Goal: Transaction & Acquisition: Purchase product/service

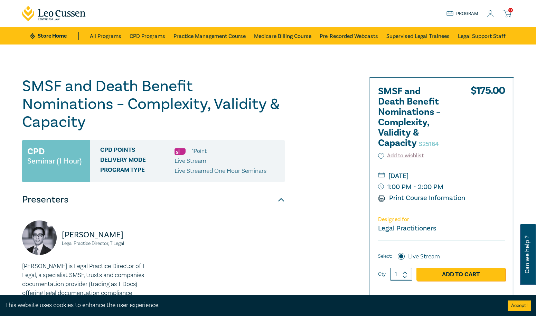
click at [490, 16] on icon at bounding box center [490, 13] width 7 height 7
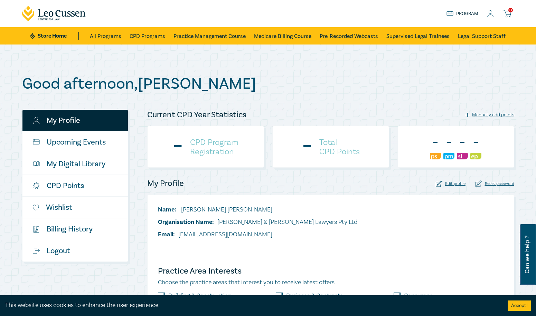
checkbox input "true"
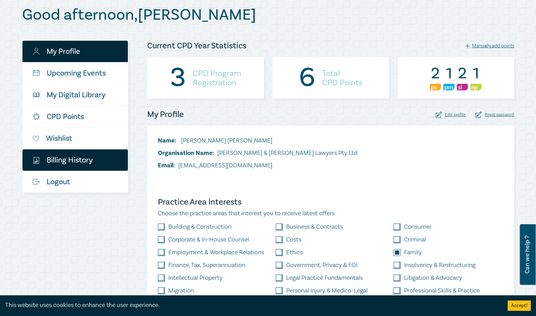
click at [73, 160] on link "$ Billing History" at bounding box center [74, 160] width 105 height 21
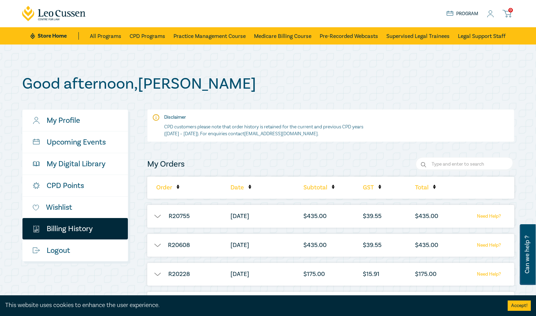
scroll to position [69, 0]
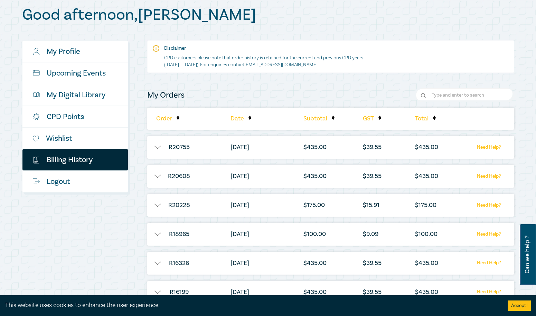
click at [160, 148] on button "button" at bounding box center [157, 147] width 21 height 7
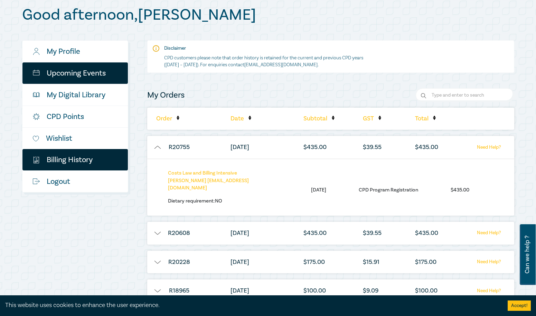
click at [92, 71] on link "Upcoming Events" at bounding box center [74, 72] width 105 height 21
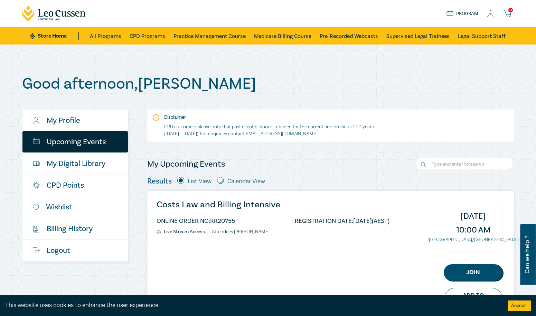
scroll to position [69, 0]
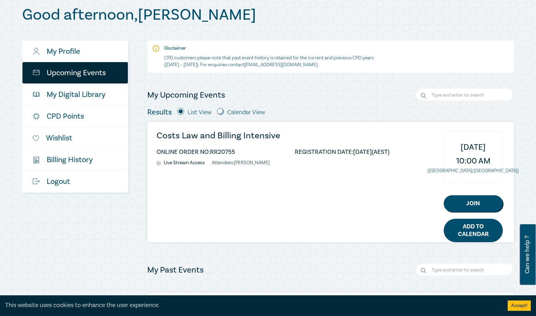
click at [465, 232] on link "Add to Calendar" at bounding box center [472, 230] width 59 height 23
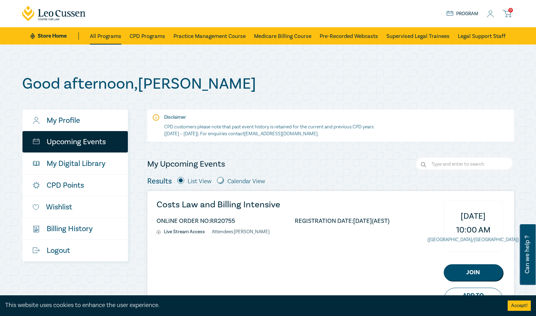
click at [115, 36] on link "All Programs" at bounding box center [105, 35] width 31 height 17
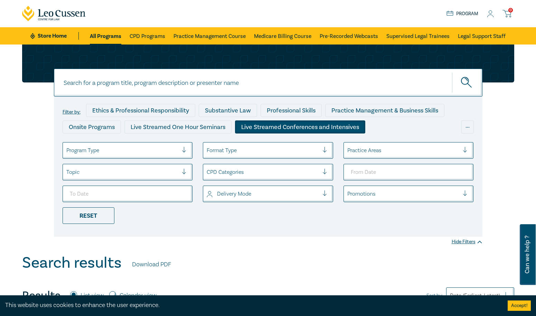
click at [267, 129] on div "Live Streamed Conferences and Intensives" at bounding box center [300, 127] width 130 height 13
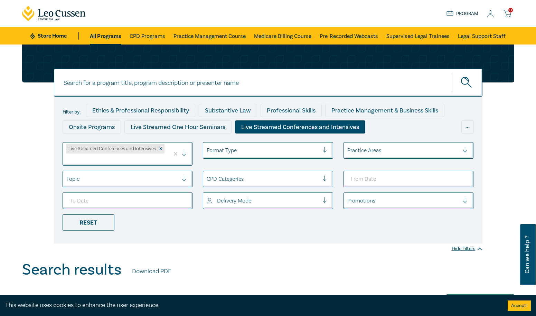
click at [267, 129] on div "Live Streamed Conferences and Intensives" at bounding box center [300, 127] width 130 height 13
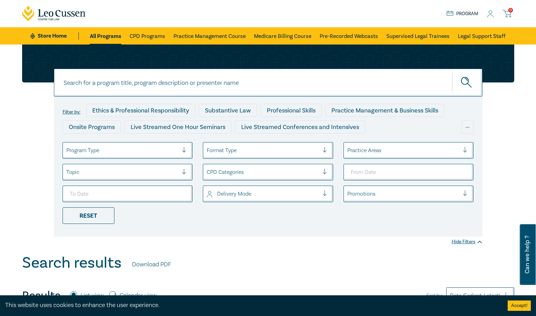
click at [110, 35] on link "All Programs" at bounding box center [105, 35] width 31 height 17
click at [405, 86] on input at bounding box center [268, 83] width 428 height 28
click at [272, 86] on input at bounding box center [268, 83] width 428 height 28
type input "SMSF"
click at [452, 72] on button "submit" at bounding box center [467, 82] width 30 height 21
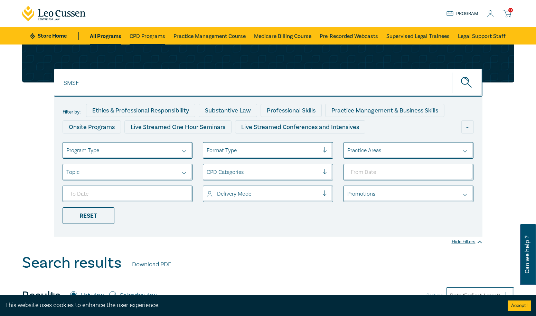
click at [137, 36] on link "CPD Programs" at bounding box center [147, 35] width 36 height 17
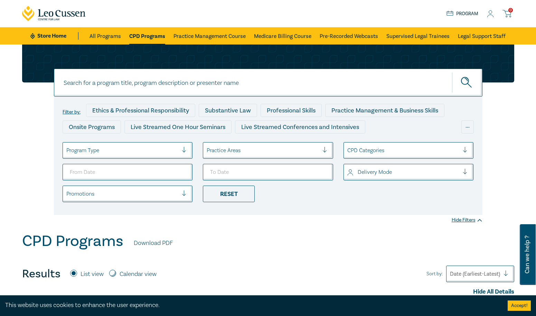
click at [455, 13] on link "Program" at bounding box center [462, 14] width 32 height 8
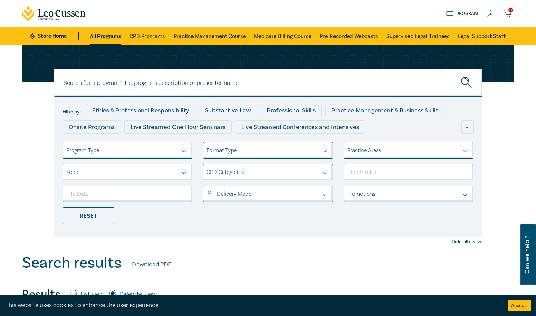
click at [489, 13] on icon at bounding box center [490, 13] width 7 height 7
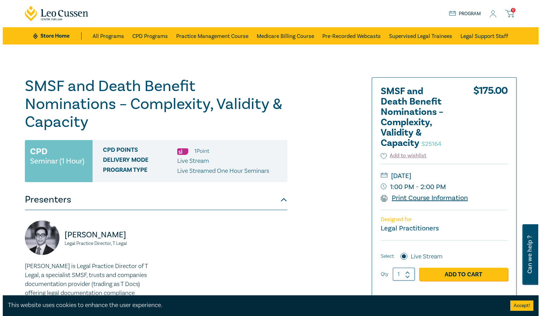
scroll to position [35, 0]
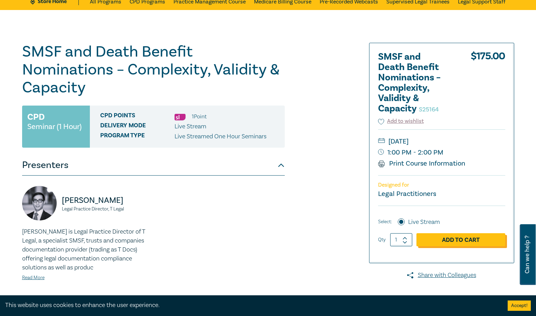
click at [463, 238] on link "Add to Cart" at bounding box center [460, 239] width 89 height 13
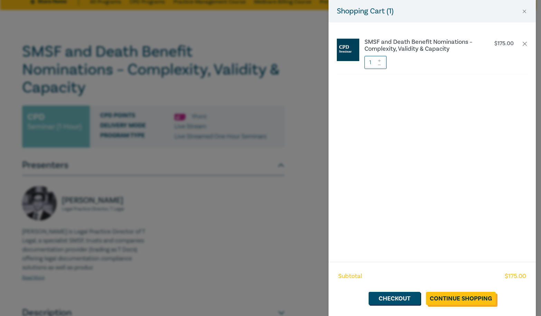
click at [468, 298] on link "Continue Shopping" at bounding box center [461, 298] width 70 height 13
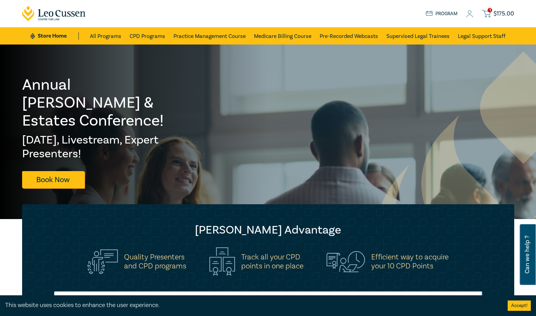
click at [498, 10] on span "$ 175.00" at bounding box center [503, 14] width 21 height 8
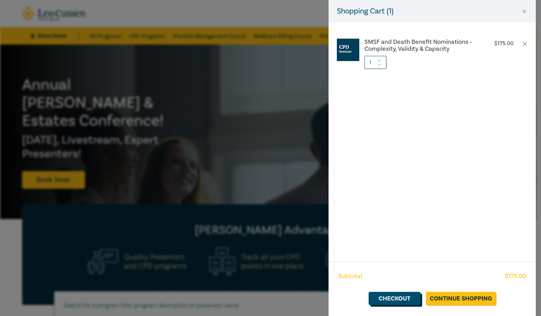
click at [408, 298] on link "Checkout" at bounding box center [394, 298] width 52 height 13
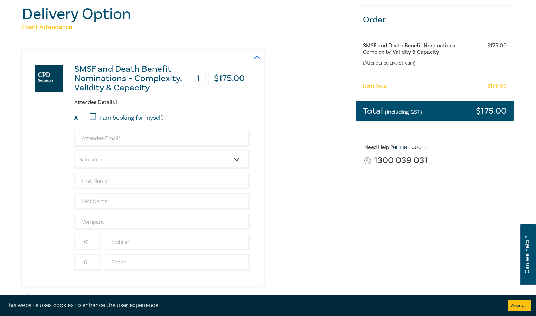
scroll to position [104, 0]
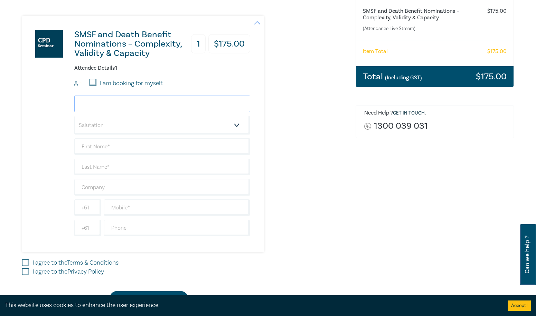
click at [148, 103] on input "email" at bounding box center [162, 104] width 176 height 17
type input "mgordon@gordonbarrylaw.com.au"
type input "Merridy"
type input "Gordon"
type input "Gordon & Barry Lawyers Pty Ltd"
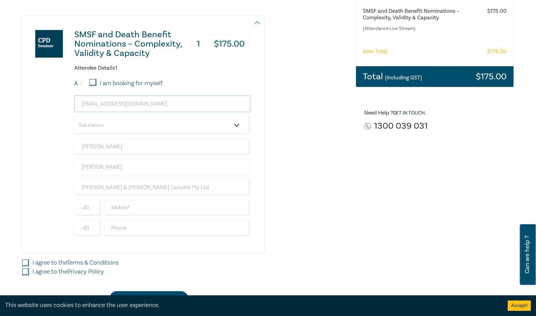
scroll to position [173, 0]
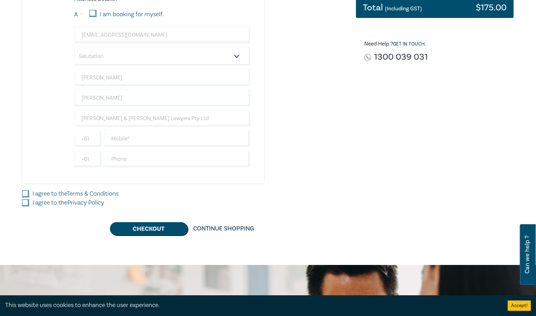
click at [27, 194] on input "I agree to the Terms & Conditions" at bounding box center [25, 194] width 7 height 7
checkbox input "true"
click at [26, 203] on input "I agree to the Privacy Policy" at bounding box center [25, 203] width 7 height 7
checkbox input "true"
click at [135, 139] on input "text" at bounding box center [177, 139] width 146 height 17
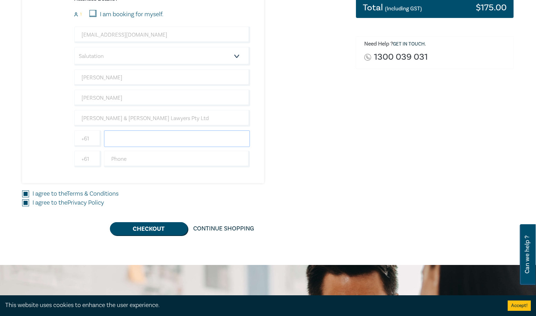
type input "0282395100"
click at [173, 160] on input "text" at bounding box center [177, 159] width 146 height 17
type input "0282395100"
click at [155, 139] on input "0282395100" at bounding box center [177, 139] width 146 height 17
drag, startPoint x: 155, startPoint y: 139, endPoint x: 98, endPoint y: 136, distance: 56.4
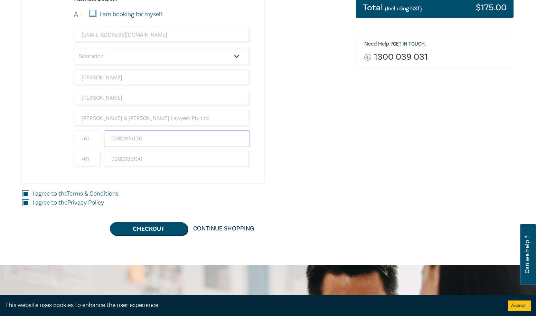
click at [98, 136] on div "+61 0282395100" at bounding box center [162, 139] width 179 height 17
click at [222, 180] on div "SMSF and Death Benefit Nominations – Complexity, Validity & Capacity 1 $ 175.00…" at bounding box center [136, 65] width 228 height 237
click at [99, 185] on div "SMSF and Death Benefit Nominations – Complexity, Validity & Capacity 1 $ 175.00…" at bounding box center [184, 91] width 325 height 289
click at [115, 141] on input "0429 836 120" at bounding box center [177, 139] width 146 height 17
type input "429 836 120"
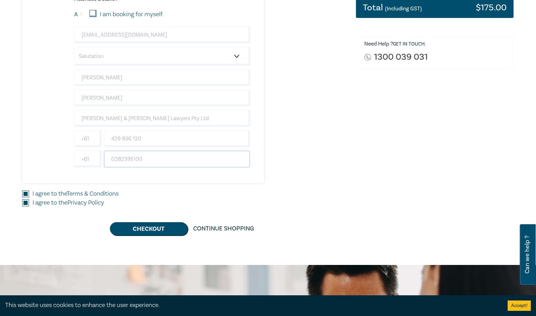
click at [114, 159] on input "0282395100" at bounding box center [177, 159] width 146 height 17
type input "282395100"
click at [123, 141] on input "429 836 120" at bounding box center [177, 139] width 146 height 17
click at [132, 140] on input "429836 120" at bounding box center [177, 139] width 146 height 17
click at [132, 139] on input "429836 120" at bounding box center [177, 139] width 146 height 17
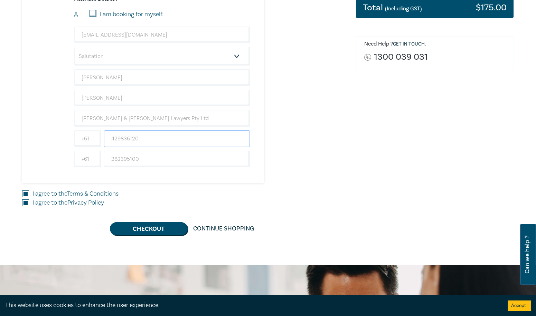
scroll to position [104, 0]
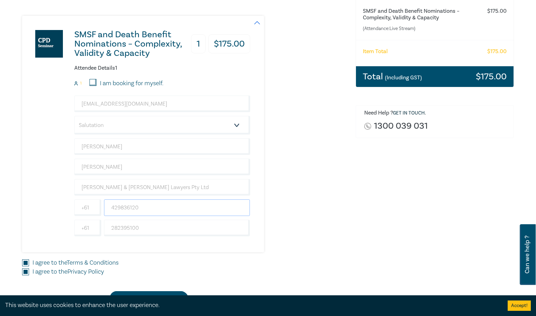
type input "429836120"
click at [92, 82] on input "I am booking for myself." at bounding box center [92, 82] width 7 height 7
checkbox input "true"
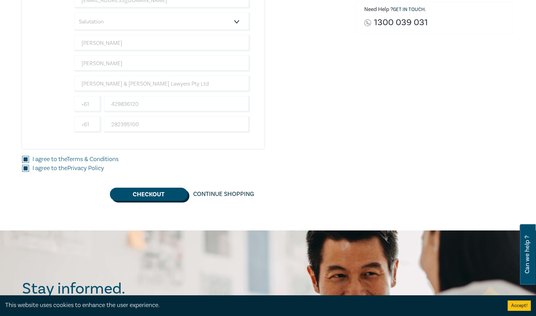
click at [170, 193] on button "Checkout" at bounding box center [149, 194] width 78 height 13
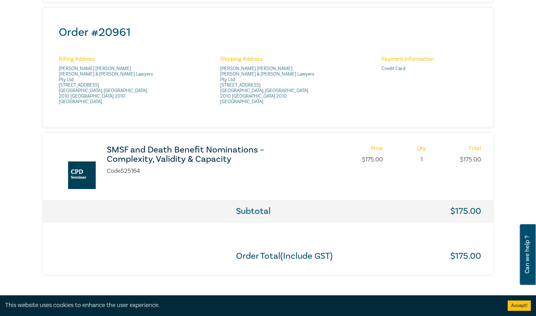
scroll to position [311, 0]
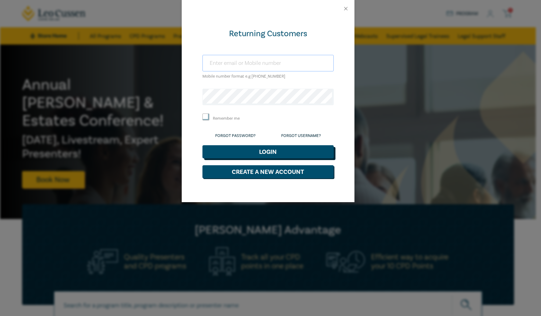
type input "[EMAIL_ADDRESS][DOMAIN_NAME]"
click at [294, 153] on button "Login" at bounding box center [267, 151] width 131 height 13
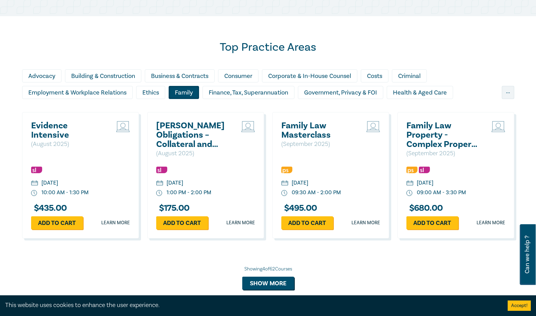
scroll to position [587, 0]
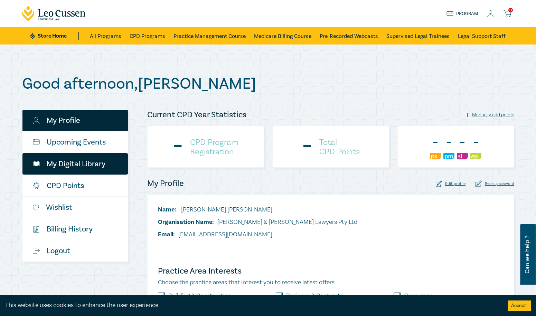
click at [78, 166] on link "My Digital Library" at bounding box center [74, 163] width 105 height 21
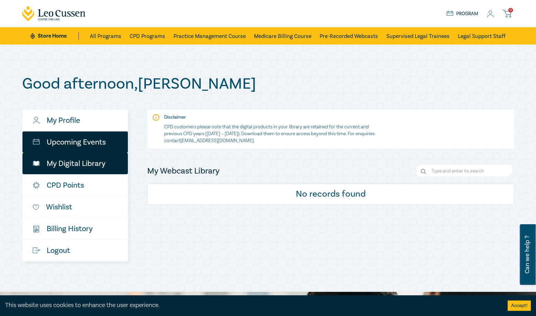
click at [90, 141] on link "Upcoming Events" at bounding box center [74, 142] width 105 height 21
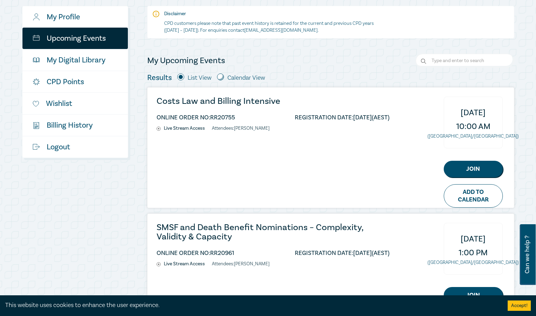
scroll to position [69, 0]
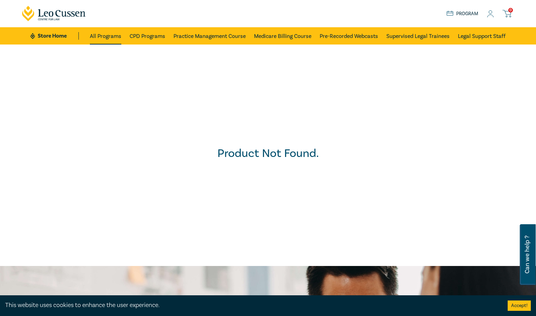
click at [114, 36] on link "All Programs" at bounding box center [105, 35] width 31 height 17
